Goal: Information Seeking & Learning: Learn about a topic

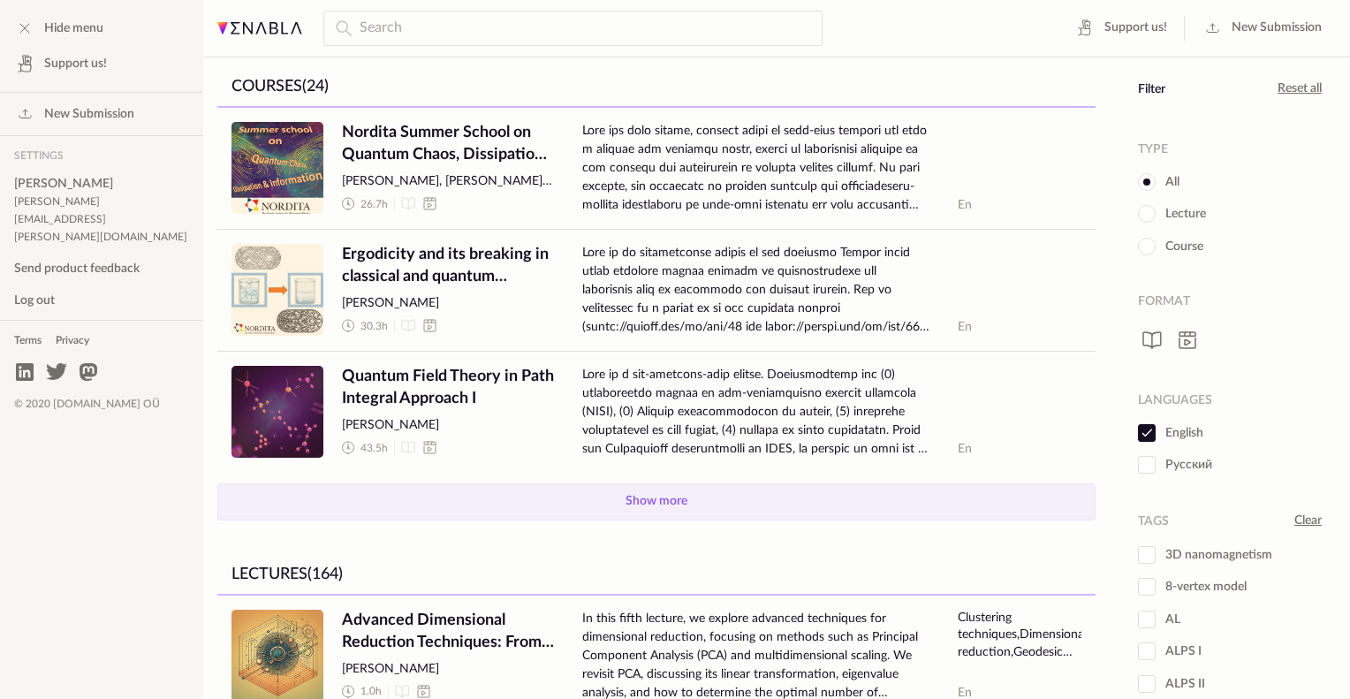
click at [603, 489] on button "Show more" at bounding box center [656, 501] width 878 height 37
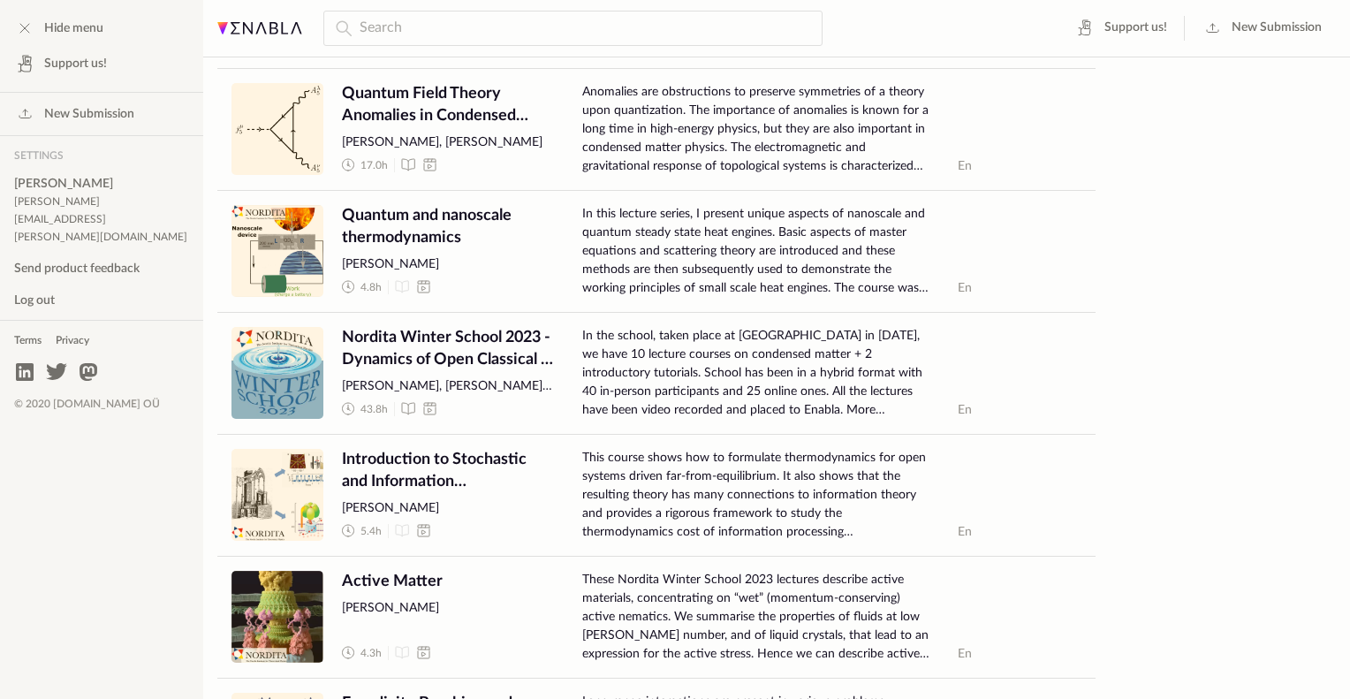
scroll to position [1239, 0]
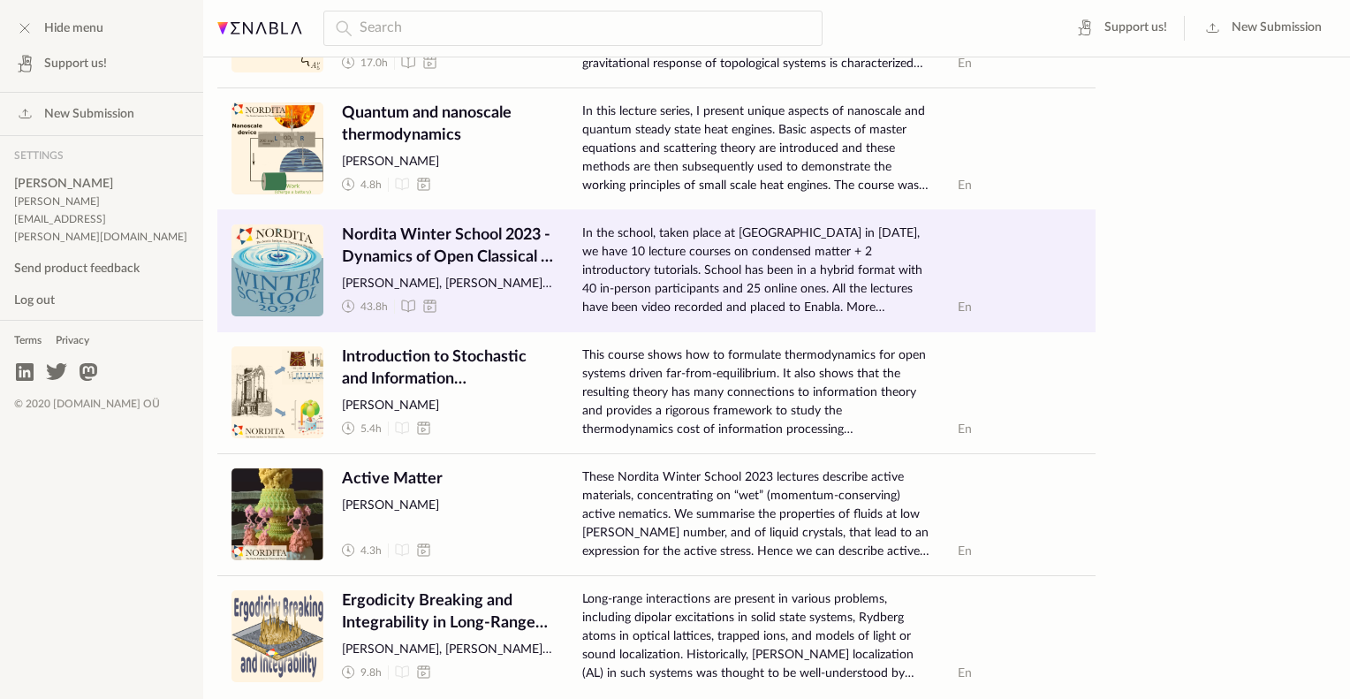
click at [405, 256] on span "Nordita Winter School 2023 - Dynamics of Open Classical & Quantum Condensed Mat…" at bounding box center [448, 246] width 212 height 44
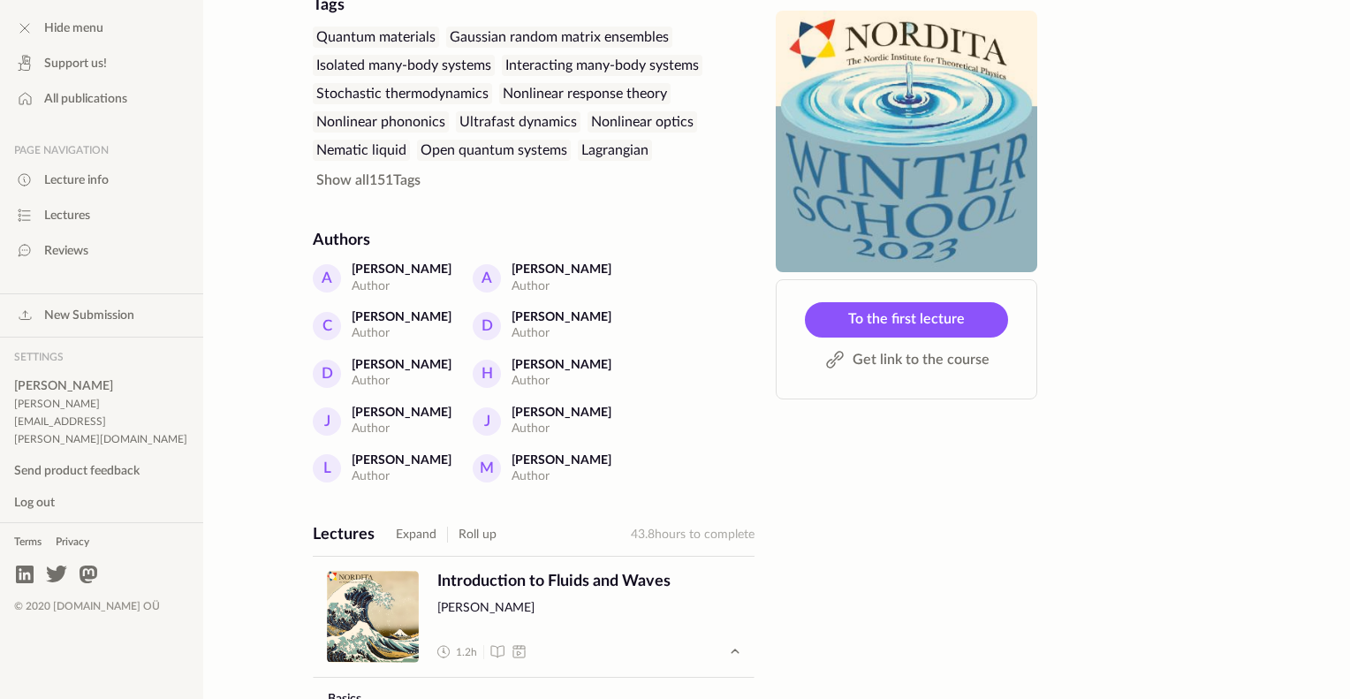
scroll to position [537, 0]
drag, startPoint x: 584, startPoint y: 246, endPoint x: 489, endPoint y: 243, distance: 94.6
click at [489, 260] on div "A [PERSON_NAME] Author A [PERSON_NAME] Author [PERSON_NAME] Author D [PERSON_NA…" at bounding box center [534, 372] width 442 height 224
copy div "[PERSON_NAME]"
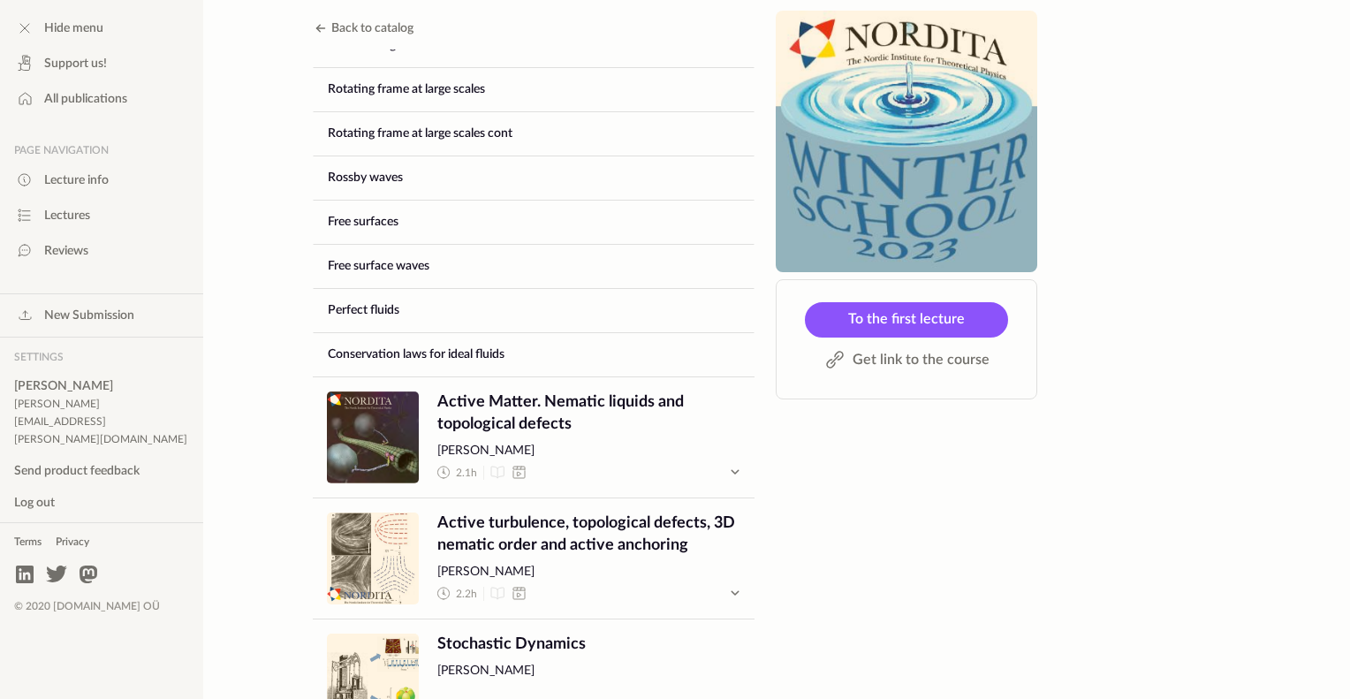
scroll to position [1675, 0]
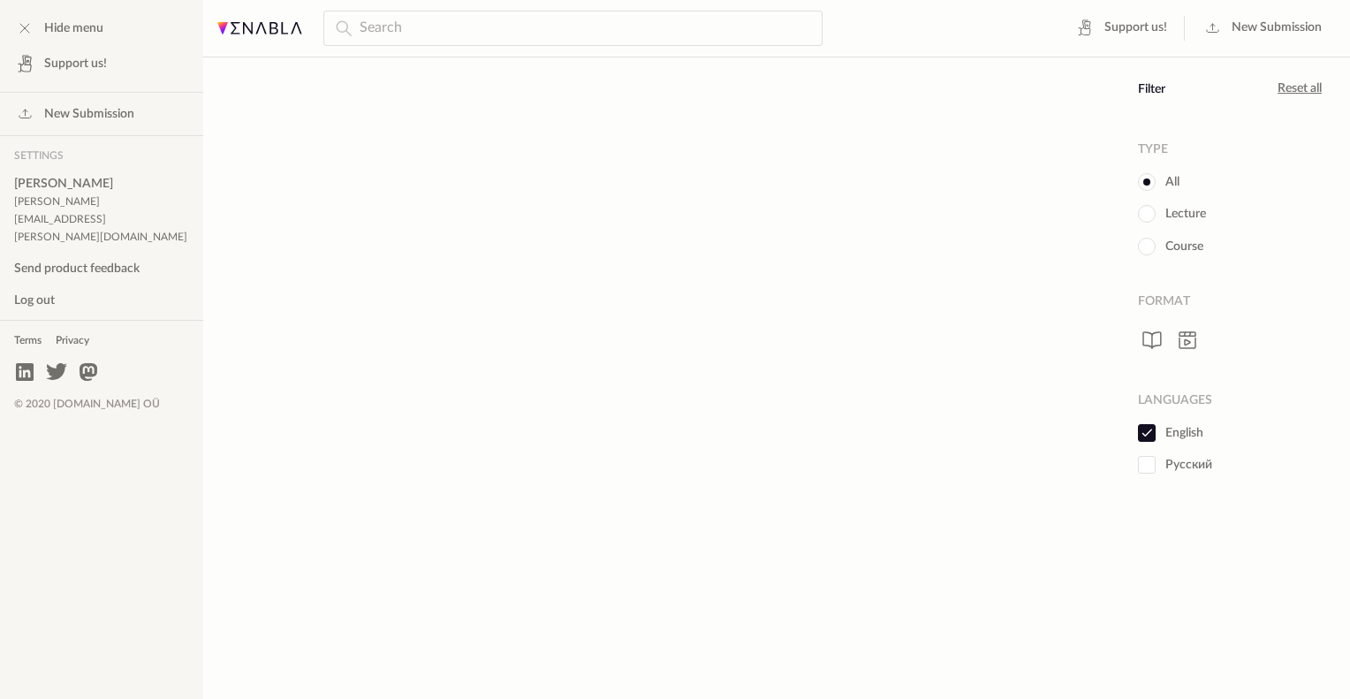
scroll to position [714, 0]
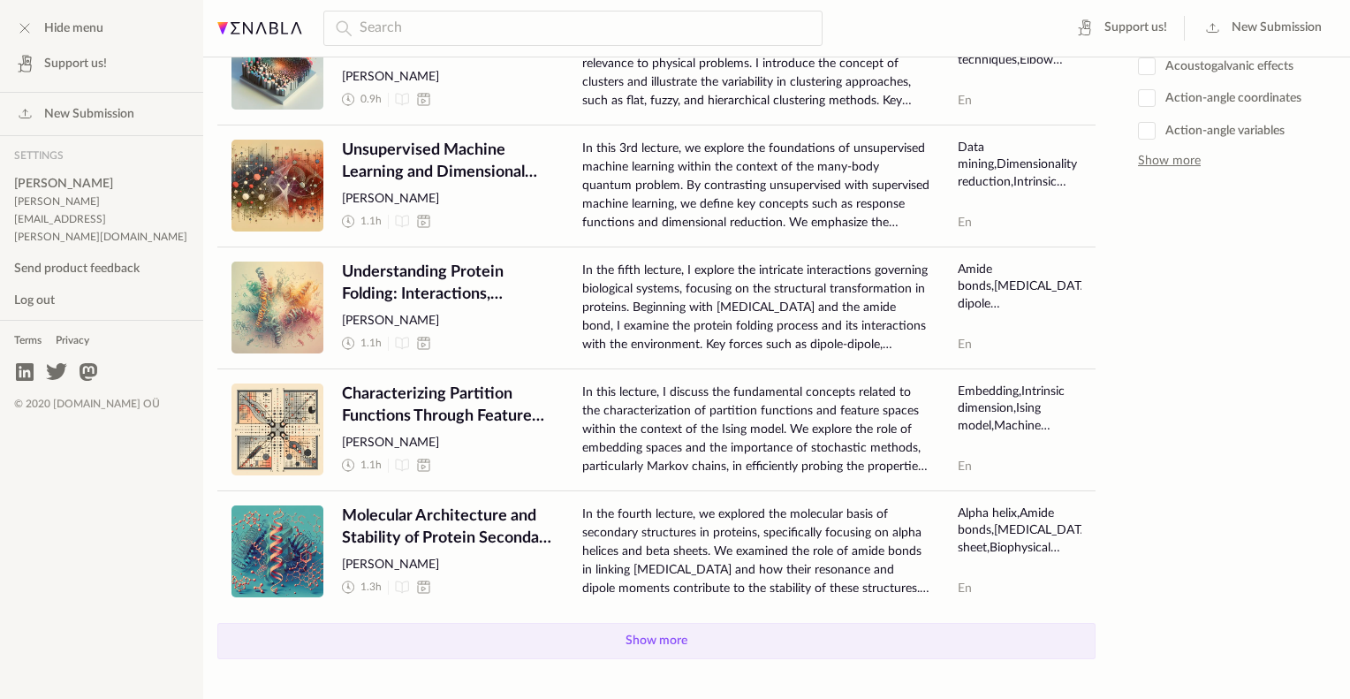
click at [664, 636] on button "Show more" at bounding box center [656, 641] width 878 height 37
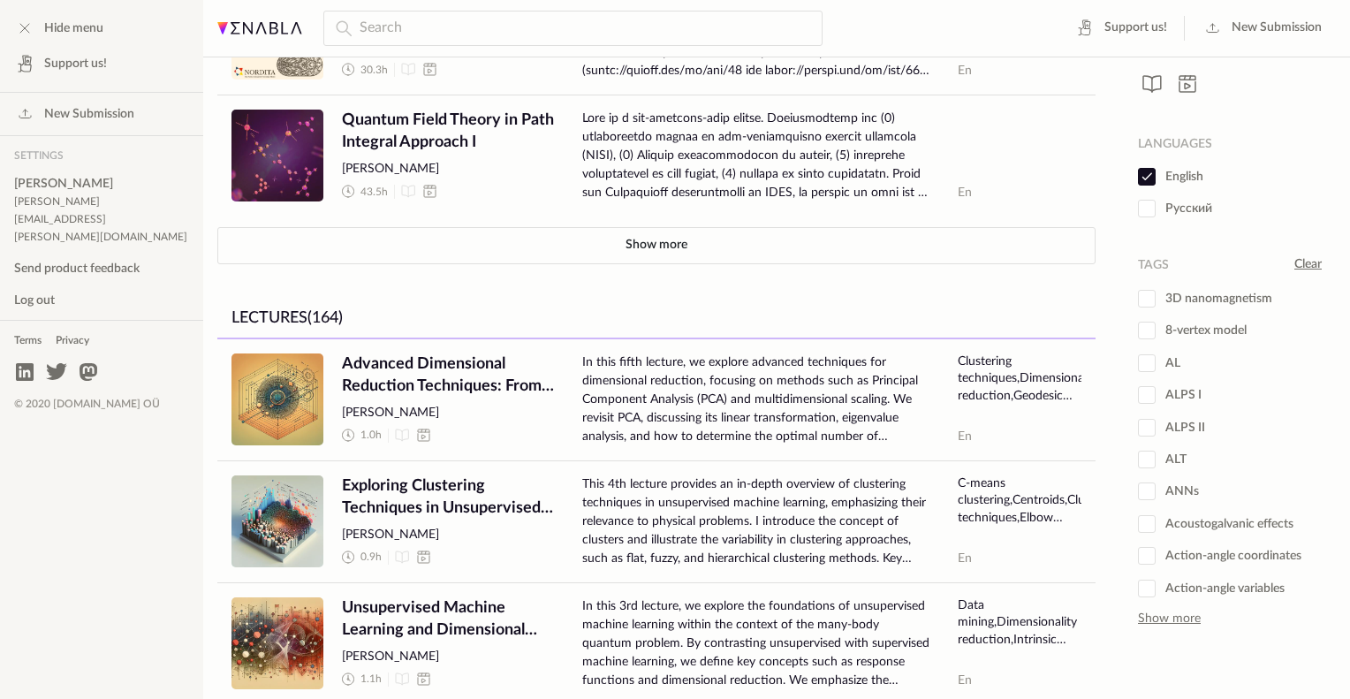
scroll to position [0, 0]
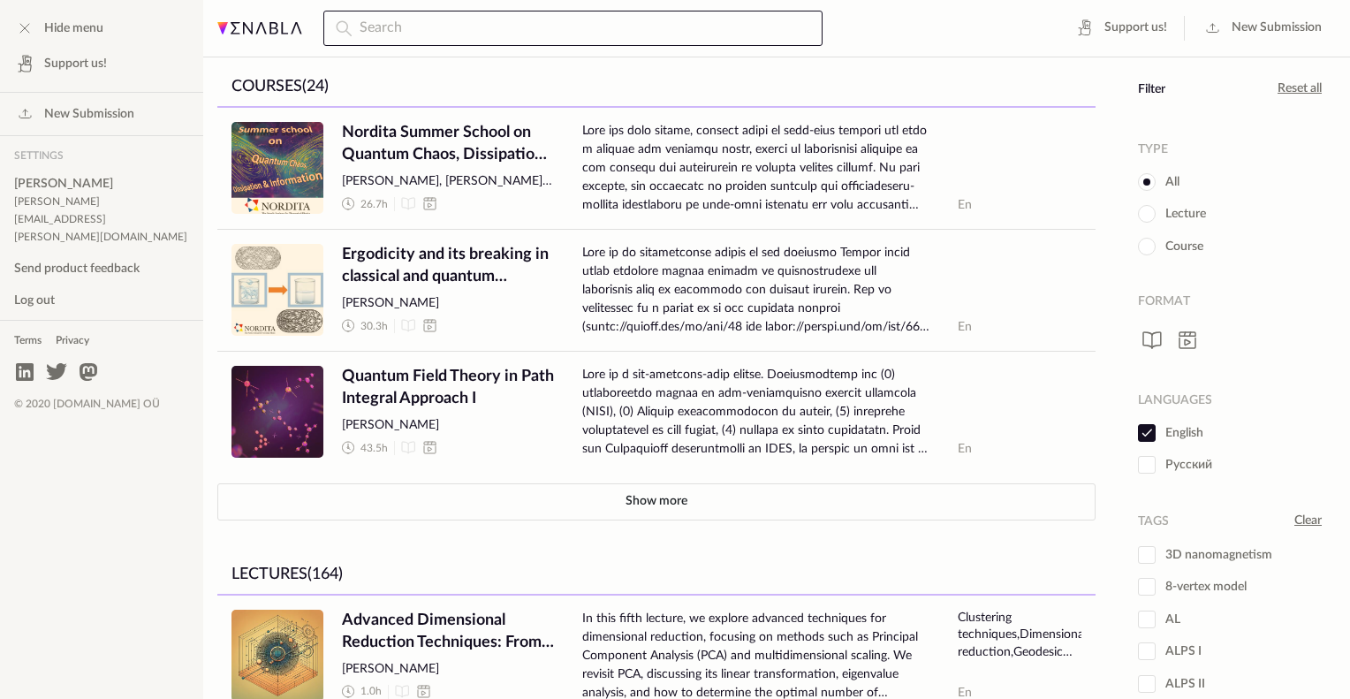
click at [484, 40] on input "text" at bounding box center [572, 28] width 499 height 35
type input "[PERSON_NAME]"
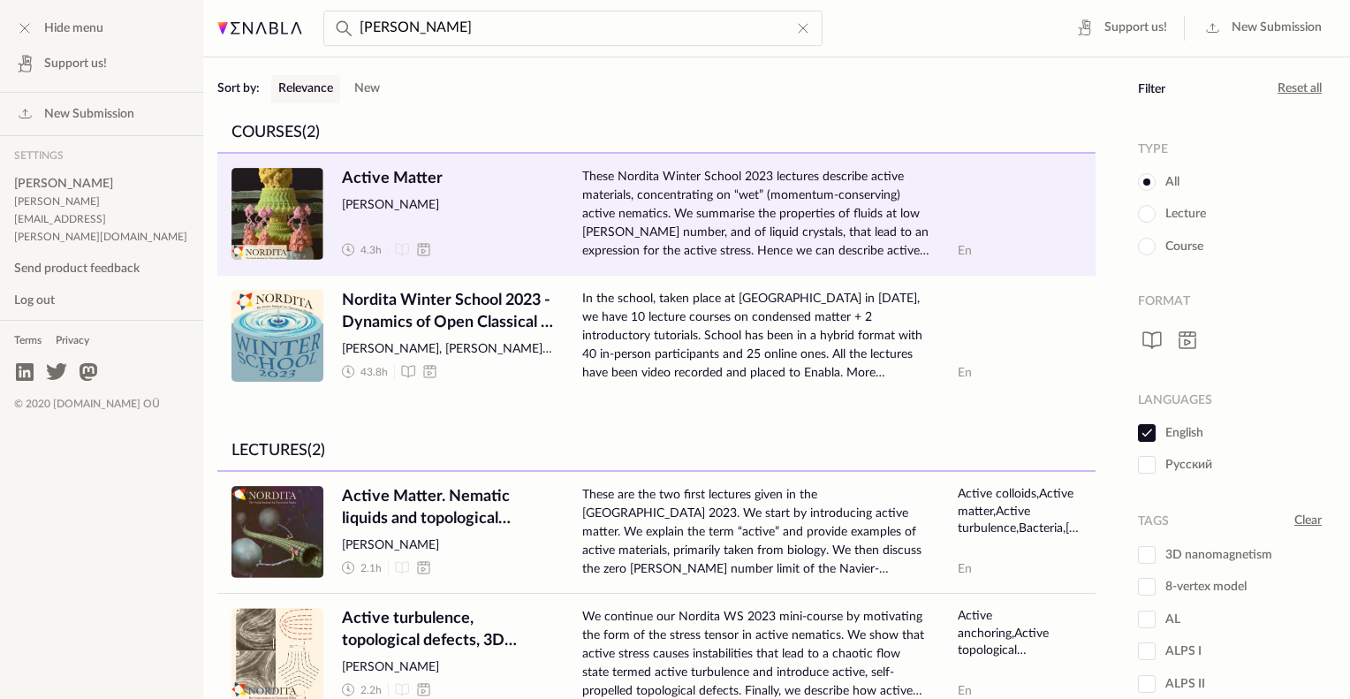
click at [375, 162] on link "Course Active Matter [PERSON_NAME] 4.3 h These Nordita Winter School 2023 lectu…" at bounding box center [656, 214] width 878 height 121
